Goal: Information Seeking & Learning: Learn about a topic

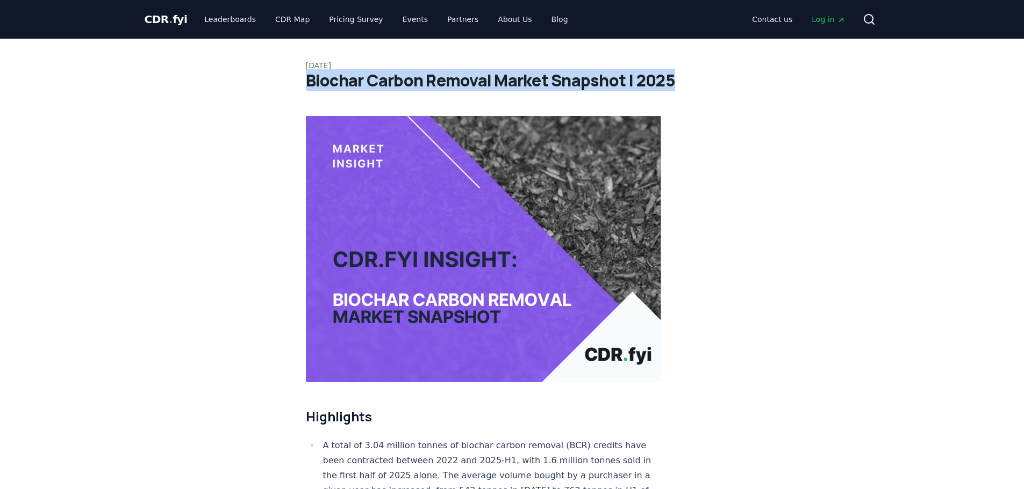
drag, startPoint x: 309, startPoint y: 80, endPoint x: 671, endPoint y: 78, distance: 361.6
click at [671, 78] on h1 "Biochar Carbon Removal Market Snapshot | 2025" at bounding box center [512, 80] width 413 height 19
copy h1 "Biochar Carbon Removal Market Snapshot | 2025"
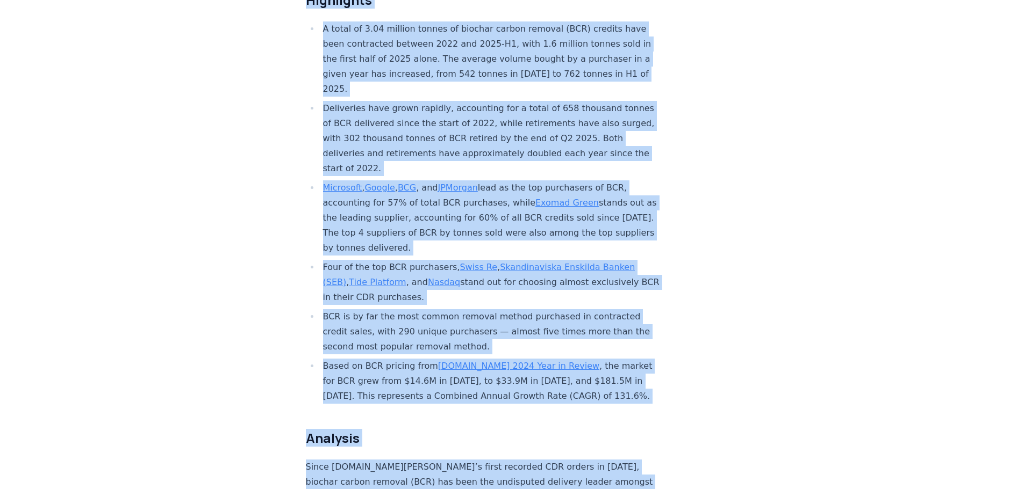
scroll to position [493, 0]
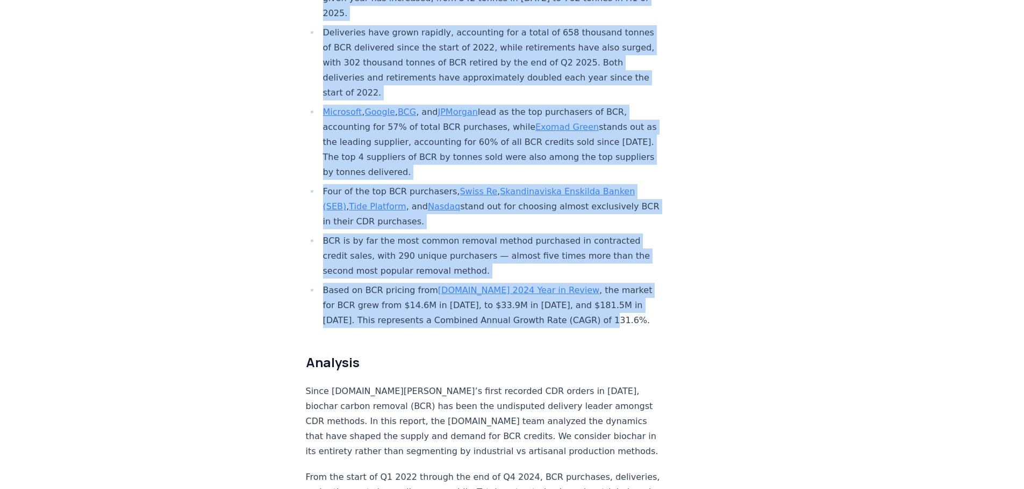
drag, startPoint x: 306, startPoint y: 110, endPoint x: 659, endPoint y: 292, distance: 397.7
copy div "Highlights A total of 3.04 million tonnes of biochar carbon removal (BCR) credi…"
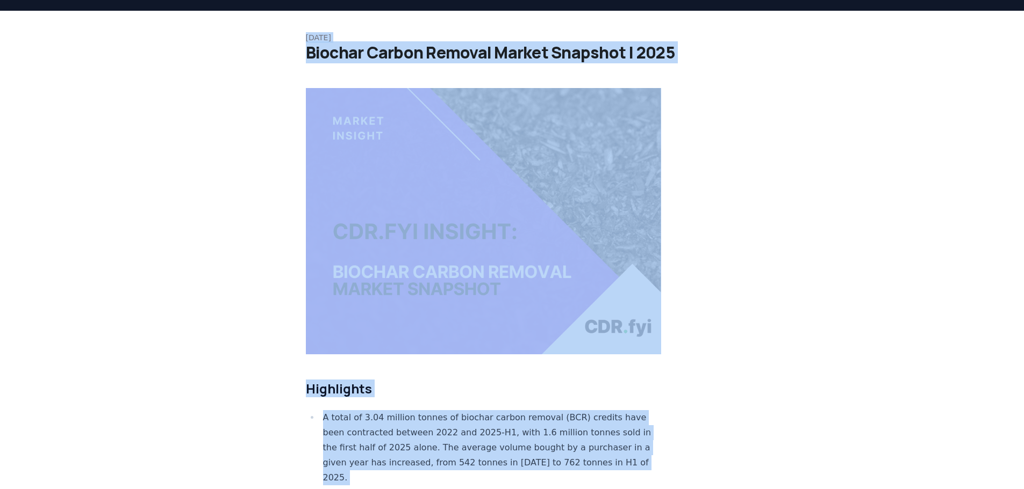
scroll to position [0, 0]
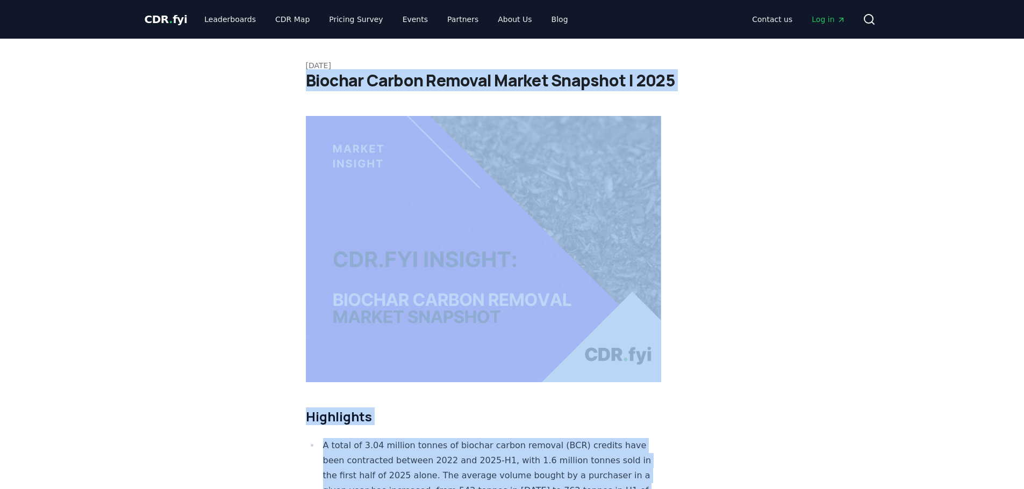
drag, startPoint x: 360, startPoint y: 368, endPoint x: 305, endPoint y: 77, distance: 295.8
copy article "Biochar Carbon Removal Market Snapshot | 2025 Highlights A total of 3.04 millio…"
